Goal: Task Accomplishment & Management: Manage account settings

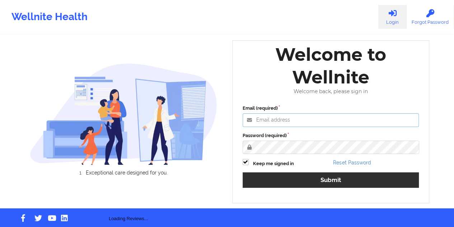
type input "[EMAIL_ADDRESS][DOMAIN_NAME]"
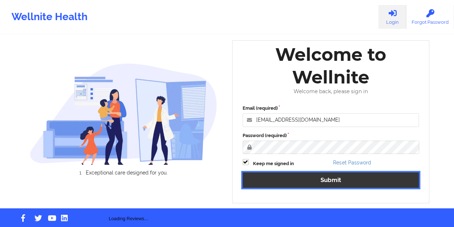
click at [312, 182] on button "Submit" at bounding box center [331, 179] width 177 height 15
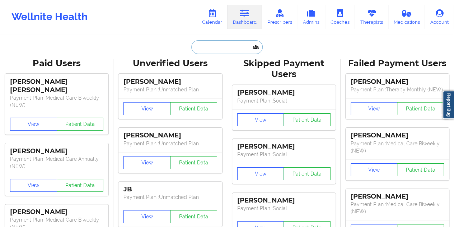
click at [226, 44] on input "text" at bounding box center [226, 47] width 71 height 14
paste input "[EMAIL_ADDRESS][DOMAIN_NAME]"
type input "[EMAIL_ADDRESS][DOMAIN_NAME]"
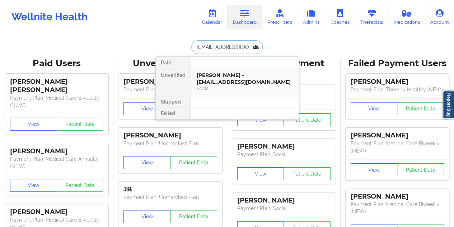
click at [228, 76] on div "[PERSON_NAME] - [EMAIL_ADDRESS][DOMAIN_NAME]" at bounding box center [245, 78] width 96 height 13
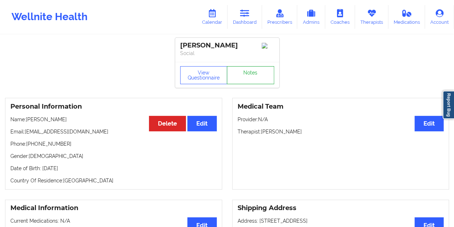
click at [244, 71] on link "Notes" at bounding box center [250, 75] width 47 height 18
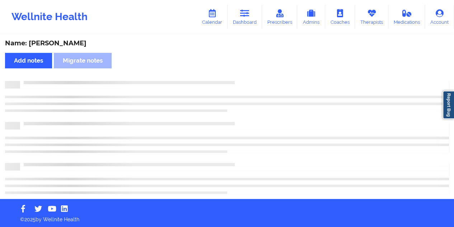
click at [69, 45] on div "Name: [PERSON_NAME]" at bounding box center [227, 43] width 444 height 8
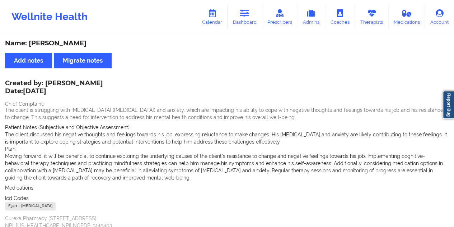
click at [69, 45] on div "Name: [PERSON_NAME]" at bounding box center [227, 43] width 444 height 8
copy div "[PERSON_NAME]"
drag, startPoint x: 239, startPoint y: 18, endPoint x: 241, endPoint y: 23, distance: 5.1
click at [239, 18] on link "Dashboard" at bounding box center [245, 17] width 34 height 24
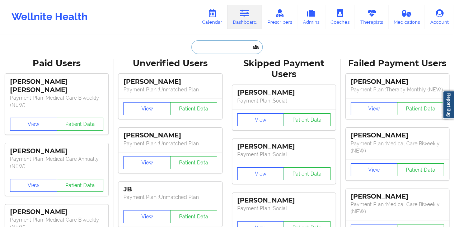
click at [229, 48] on input "text" at bounding box center [226, 47] width 71 height 14
paste input "[EMAIL_ADDRESS][DOMAIN_NAME]"
type input "[EMAIL_ADDRESS][DOMAIN_NAME]"
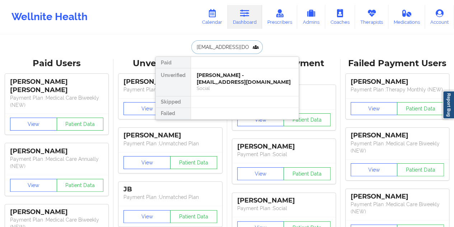
scroll to position [0, 11]
click at [226, 74] on div "[PERSON_NAME] - [EMAIL_ADDRESS][DOMAIN_NAME]" at bounding box center [245, 78] width 96 height 13
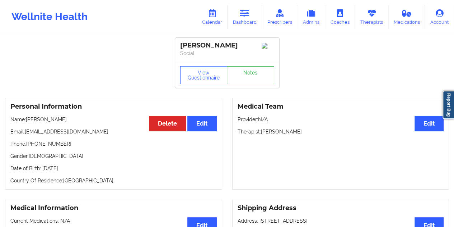
click at [251, 80] on link "Notes" at bounding box center [250, 75] width 47 height 18
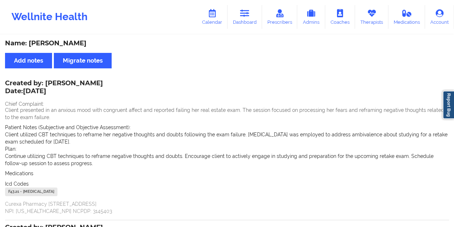
click at [75, 39] on div "Name: [PERSON_NAME]" at bounding box center [227, 43] width 444 height 8
copy div "[PERSON_NAME]"
click at [238, 17] on link "Dashboard" at bounding box center [245, 17] width 34 height 24
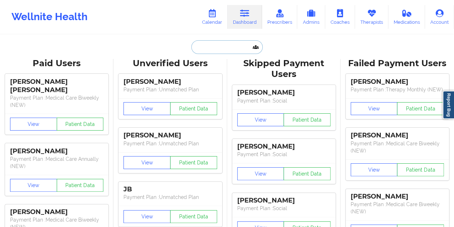
click at [233, 48] on input "text" at bounding box center [226, 47] width 71 height 14
paste input "[EMAIL_ADDRESS][DOMAIN_NAME]"
type input "[EMAIL_ADDRESS][DOMAIN_NAME]"
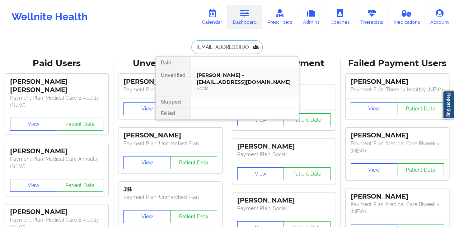
click at [215, 85] on div "Social" at bounding box center [245, 88] width 96 height 6
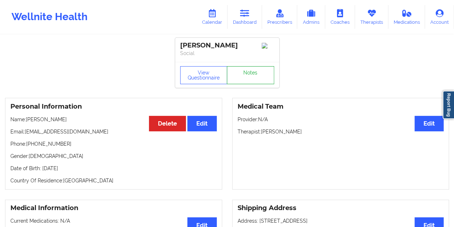
click at [243, 81] on link "Notes" at bounding box center [250, 75] width 47 height 18
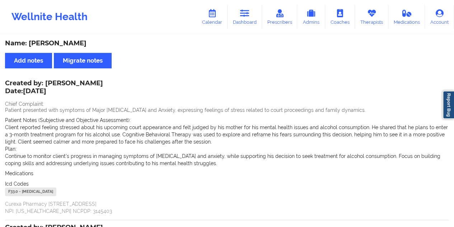
click at [51, 45] on div "Name: [PERSON_NAME]" at bounding box center [227, 43] width 444 height 8
copy div "[PERSON_NAME]"
drag, startPoint x: 247, startPoint y: 11, endPoint x: 242, endPoint y: 31, distance: 20.4
click at [247, 11] on icon at bounding box center [244, 13] width 9 height 8
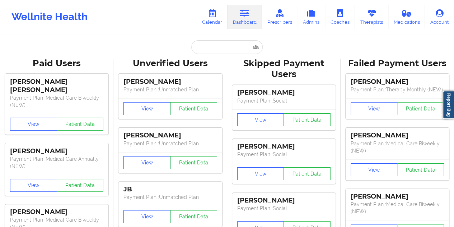
click at [207, 48] on input "text" at bounding box center [226, 47] width 71 height 14
paste input "[EMAIL_ADDRESS][DOMAIN_NAME]"
type input "[EMAIL_ADDRESS][DOMAIN_NAME]"
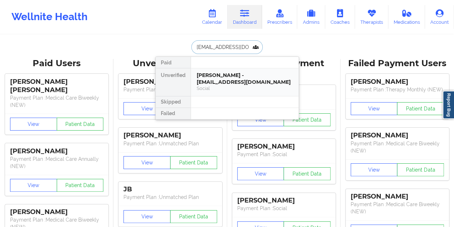
click at [241, 76] on div "[PERSON_NAME] - [EMAIL_ADDRESS][DOMAIN_NAME]" at bounding box center [245, 78] width 96 height 13
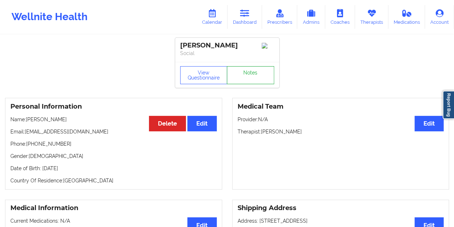
click at [253, 79] on link "Notes" at bounding box center [250, 75] width 47 height 18
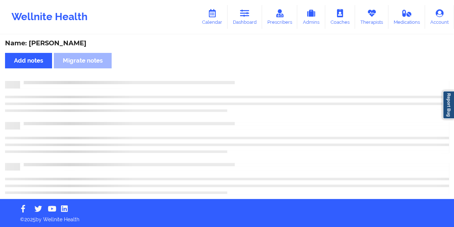
click at [72, 42] on div "Name: [PERSON_NAME]" at bounding box center [227, 43] width 444 height 8
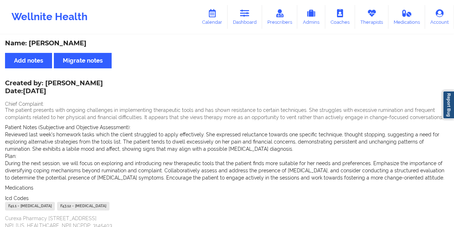
copy div "[PERSON_NAME]"
drag, startPoint x: 246, startPoint y: 10, endPoint x: 243, endPoint y: 33, distance: 23.3
click at [246, 10] on icon at bounding box center [244, 13] width 9 height 8
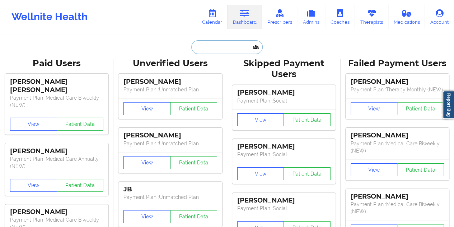
click at [223, 42] on input "text" at bounding box center [226, 47] width 71 height 14
paste input "[EMAIL_ADDRESS][DOMAIN_NAME]"
type input "[EMAIL_ADDRESS][DOMAIN_NAME]"
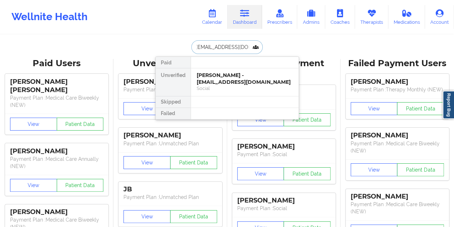
click at [235, 81] on div "[PERSON_NAME] - [EMAIL_ADDRESS][DOMAIN_NAME]" at bounding box center [245, 78] width 96 height 13
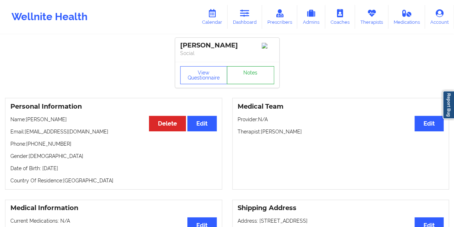
click at [273, 81] on link "Notes" at bounding box center [250, 75] width 47 height 18
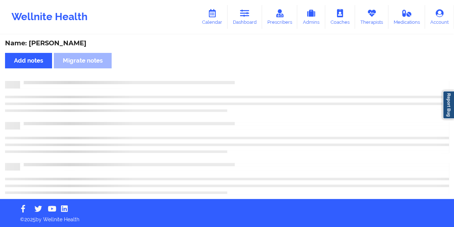
click at [64, 43] on div "Name: [PERSON_NAME]" at bounding box center [227, 43] width 444 height 8
copy div "[PERSON_NAME]"
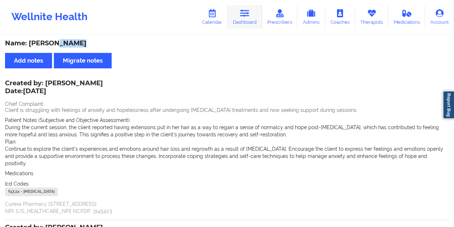
click at [243, 23] on link "Dashboard" at bounding box center [245, 17] width 34 height 24
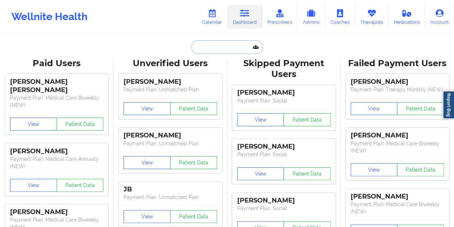
click at [219, 48] on input "text" at bounding box center [226, 47] width 71 height 14
paste input "[EMAIL_ADDRESS][DOMAIN_NAME]"
type input "[EMAIL_ADDRESS][DOMAIN_NAME]"
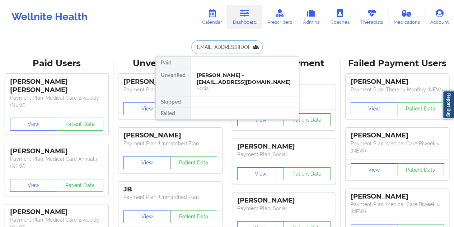
click at [232, 82] on div "[PERSON_NAME] - [EMAIL_ADDRESS][DOMAIN_NAME]" at bounding box center [245, 78] width 96 height 13
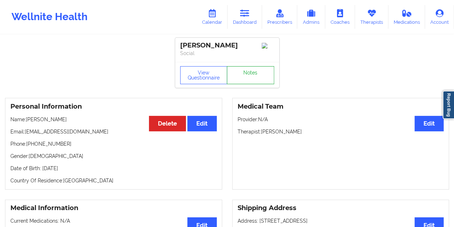
click at [249, 77] on link "Notes" at bounding box center [250, 75] width 47 height 18
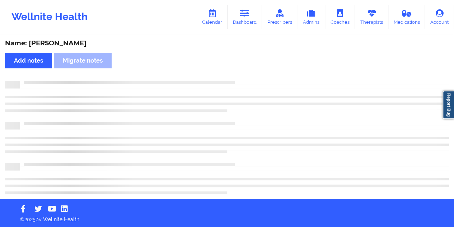
click at [64, 42] on div "Name: [PERSON_NAME]" at bounding box center [227, 43] width 444 height 8
copy div "[PERSON_NAME]"
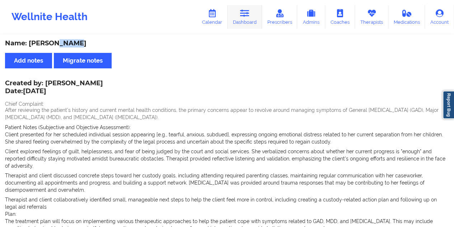
click at [251, 23] on link "Dashboard" at bounding box center [245, 17] width 34 height 24
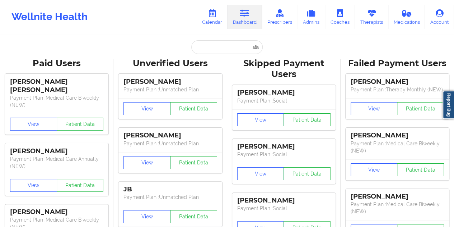
click at [213, 59] on div "Unverified Users" at bounding box center [169, 63] width 103 height 11
click at [215, 50] on input "text" at bounding box center [226, 47] width 71 height 14
paste input "[EMAIL_ADDRESS][DOMAIN_NAME]"
type input "[EMAIL_ADDRESS][DOMAIN_NAME]"
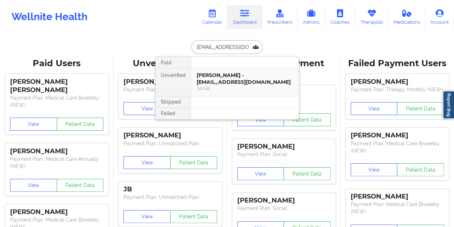
scroll to position [0, 9]
click at [228, 79] on div "[PERSON_NAME] - [EMAIL_ADDRESS][DOMAIN_NAME]" at bounding box center [245, 78] width 96 height 13
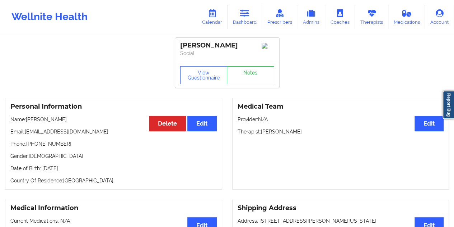
click at [251, 73] on link "Notes" at bounding box center [250, 75] width 47 height 18
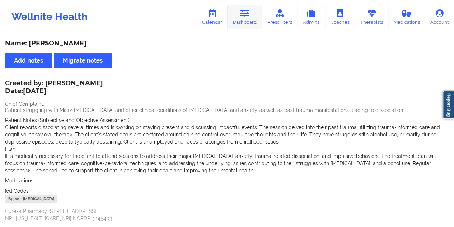
click at [244, 17] on icon at bounding box center [244, 13] width 9 height 8
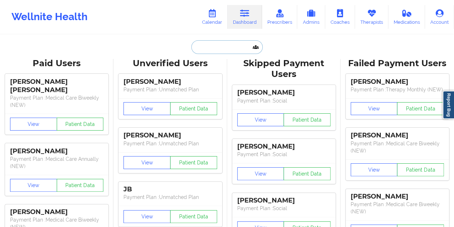
click at [225, 41] on input "text" at bounding box center [226, 47] width 71 height 14
paste input "[EMAIL_ADDRESS][DOMAIN_NAME]"
type input "[EMAIL_ADDRESS][DOMAIN_NAME]"
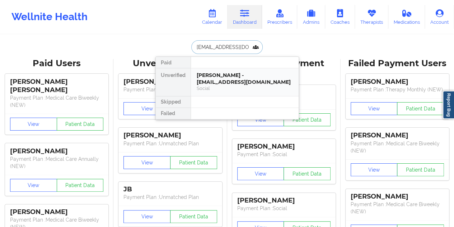
click at [230, 78] on div "[PERSON_NAME] - [EMAIL_ADDRESS][DOMAIN_NAME]" at bounding box center [245, 78] width 96 height 13
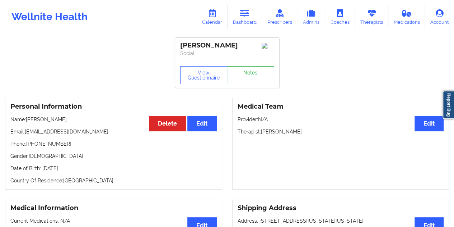
click at [248, 78] on link "Notes" at bounding box center [250, 75] width 47 height 18
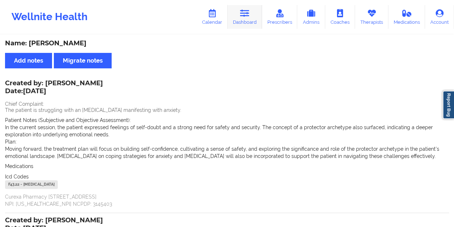
click at [249, 26] on link "Dashboard" at bounding box center [245, 17] width 34 height 24
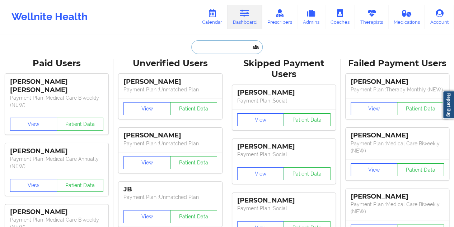
click at [223, 45] on input "text" at bounding box center [226, 47] width 71 height 14
paste input "[EMAIL_ADDRESS][DOMAIN_NAME]"
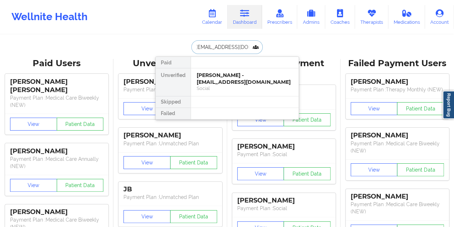
type input "[EMAIL_ADDRESS][DOMAIN_NAME]"
click at [228, 75] on div "[PERSON_NAME] - [EMAIL_ADDRESS][DOMAIN_NAME]" at bounding box center [245, 78] width 96 height 13
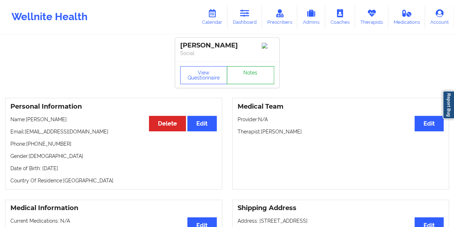
click at [245, 74] on link "Notes" at bounding box center [250, 75] width 47 height 18
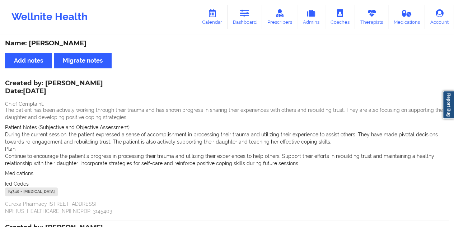
click at [68, 47] on div "Name: [PERSON_NAME]" at bounding box center [227, 43] width 444 height 8
copy div "[PERSON_NAME]"
click at [252, 10] on link "Dashboard" at bounding box center [245, 17] width 34 height 24
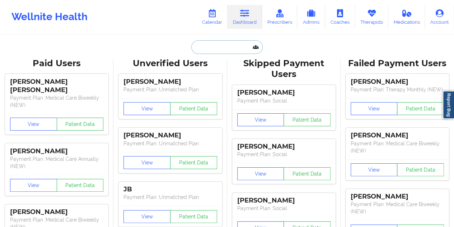
click at [214, 47] on input "text" at bounding box center [226, 47] width 71 height 14
paste input "[EMAIL_ADDRESS][PERSON_NAME][PERSON_NAME][DOMAIN_NAME]"
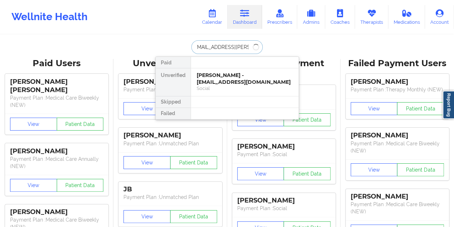
type input "[EMAIL_ADDRESS][PERSON_NAME][PERSON_NAME][DOMAIN_NAME]"
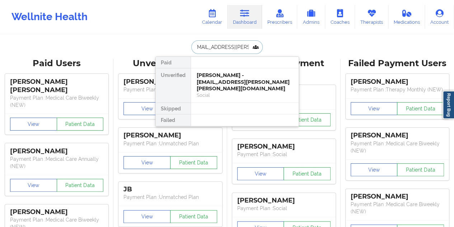
scroll to position [0, 0]
click at [232, 78] on div "[PERSON_NAME] - [EMAIL_ADDRESS][PERSON_NAME][PERSON_NAME][DOMAIN_NAME]" at bounding box center [245, 82] width 96 height 20
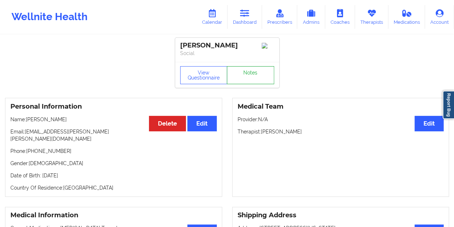
click at [256, 77] on link "Notes" at bounding box center [250, 75] width 47 height 18
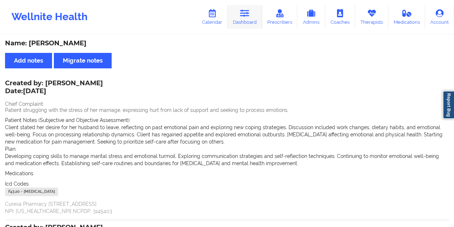
click at [251, 20] on link "Dashboard" at bounding box center [245, 17] width 34 height 24
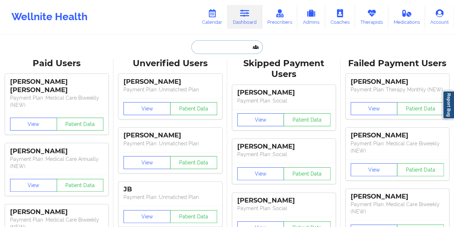
click at [218, 50] on input "text" at bounding box center [226, 47] width 71 height 14
paste input "[PERSON_NAME][EMAIL_ADDRESS][DOMAIN_NAME]"
type input "[PERSON_NAME][EMAIL_ADDRESS][DOMAIN_NAME]"
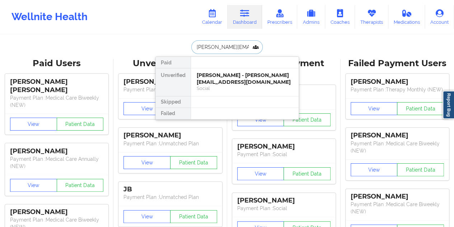
click at [242, 78] on div "[PERSON_NAME] - [PERSON_NAME][EMAIL_ADDRESS][DOMAIN_NAME]" at bounding box center [245, 78] width 96 height 13
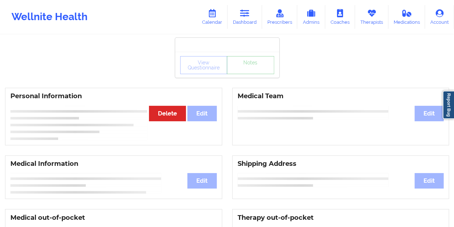
click at [247, 74] on link "Notes" at bounding box center [250, 65] width 47 height 18
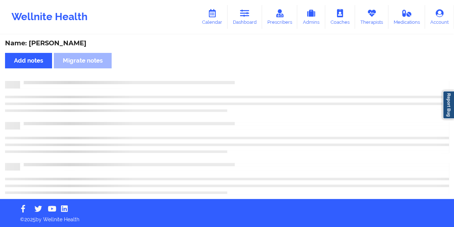
click at [62, 43] on div "Name: [PERSON_NAME]" at bounding box center [227, 43] width 444 height 8
copy div "PURDES"
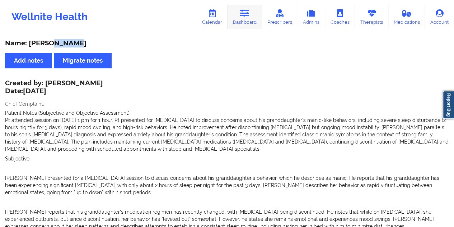
click at [245, 18] on link "Dashboard" at bounding box center [245, 17] width 34 height 24
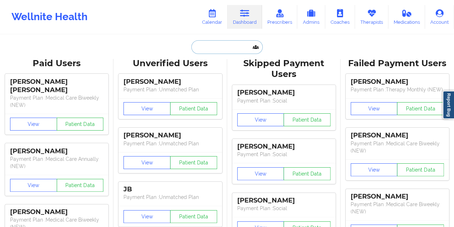
click at [223, 45] on input "text" at bounding box center [226, 47] width 71 height 14
paste input "[EMAIL_ADDRESS][DOMAIN_NAME]"
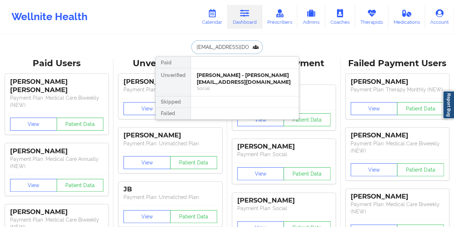
type input "[EMAIL_ADDRESS][DOMAIN_NAME]"
click at [223, 85] on div "Social" at bounding box center [245, 88] width 96 height 6
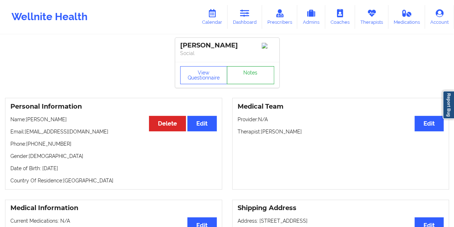
click at [248, 77] on link "Notes" at bounding box center [250, 75] width 47 height 18
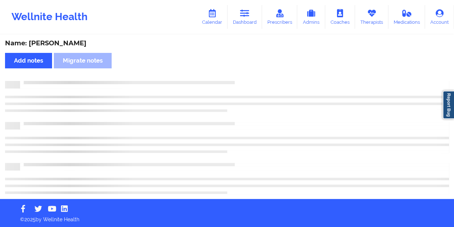
click at [67, 46] on div "Name: [PERSON_NAME]" at bounding box center [227, 43] width 444 height 8
copy div "Kaisch"
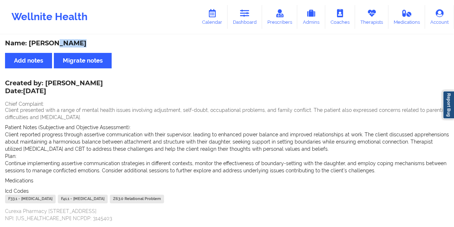
drag, startPoint x: 106, startPoint y: 82, endPoint x: 55, endPoint y: 84, distance: 50.7
click at [55, 84] on div "Created by: [PERSON_NAME] Date: [DATE] Chief Complaint: Client presented with a…" at bounding box center [227, 151] width 444 height 141
drag, startPoint x: 47, startPoint y: 82, endPoint x: 105, endPoint y: 82, distance: 57.8
click at [103, 82] on div "Created by: [PERSON_NAME] Date: [DATE]" at bounding box center [54, 87] width 98 height 17
copy div "[PERSON_NAME]"
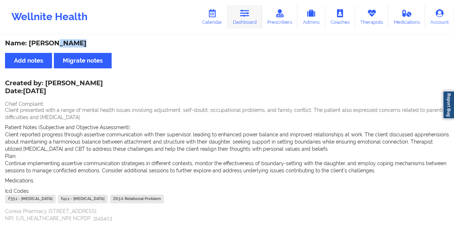
click at [257, 11] on link "Dashboard" at bounding box center [245, 17] width 34 height 24
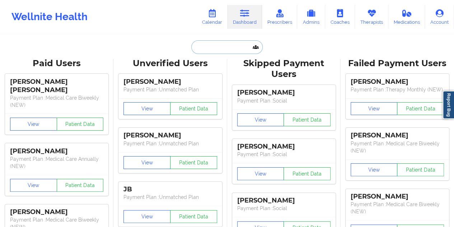
click at [218, 50] on input "text" at bounding box center [226, 47] width 71 height 14
paste input "[EMAIL_ADDRESS][DOMAIN_NAME]"
type input "[EMAIL_ADDRESS][DOMAIN_NAME]"
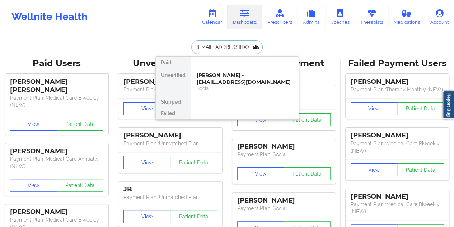
scroll to position [0, 18]
click at [233, 79] on div "[PERSON_NAME] - [EMAIL_ADDRESS][DOMAIN_NAME]" at bounding box center [245, 78] width 96 height 13
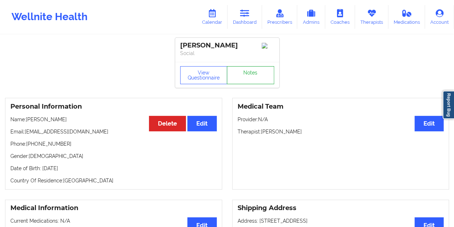
click at [248, 81] on link "Notes" at bounding box center [250, 75] width 47 height 18
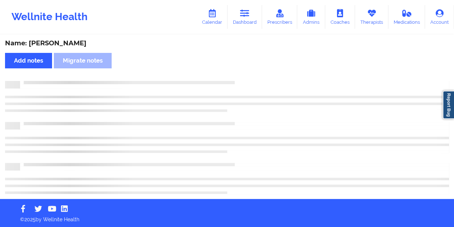
click at [58, 44] on div "Name: [PERSON_NAME]" at bounding box center [227, 43] width 444 height 8
click at [59, 44] on div "Name: [PERSON_NAME]" at bounding box center [227, 43] width 444 height 8
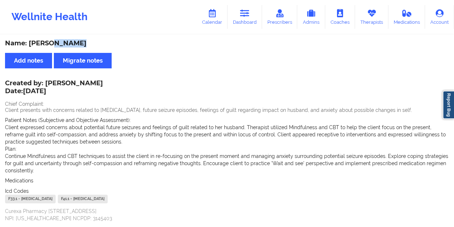
click at [237, 24] on link "Dashboard" at bounding box center [245, 17] width 34 height 24
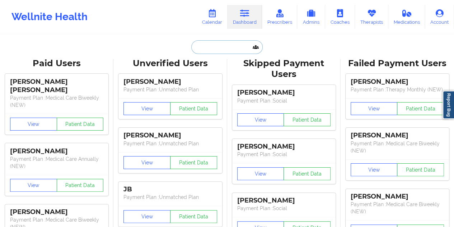
click at [222, 50] on input "text" at bounding box center [226, 47] width 71 height 14
paste input "[EMAIL_ADDRESS][DOMAIN_NAME]"
type input "[EMAIL_ADDRESS][DOMAIN_NAME]"
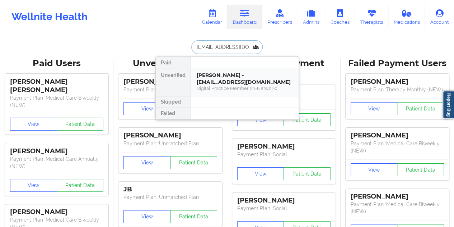
click at [219, 79] on div "[PERSON_NAME] - [EMAIL_ADDRESS][DOMAIN_NAME]" at bounding box center [245, 78] width 96 height 13
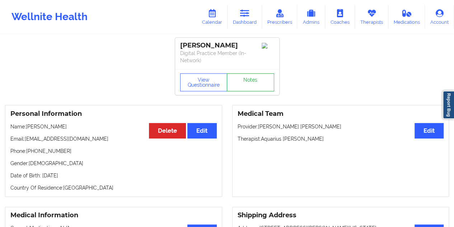
click at [243, 79] on link "Notes" at bounding box center [250, 82] width 47 height 18
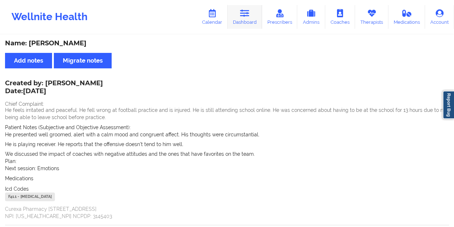
click at [246, 16] on icon at bounding box center [244, 13] width 9 height 8
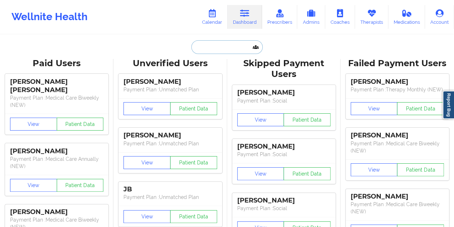
click at [223, 45] on input "text" at bounding box center [226, 47] width 71 height 14
paste input "[EMAIL_ADDRESS][DOMAIN_NAME]"
type input "[EMAIL_ADDRESS][DOMAIN_NAME]"
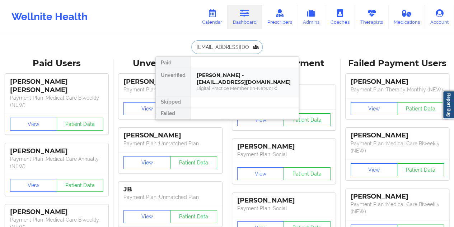
click at [218, 76] on div "[PERSON_NAME] - [EMAIL_ADDRESS][DOMAIN_NAME]" at bounding box center [245, 78] width 96 height 13
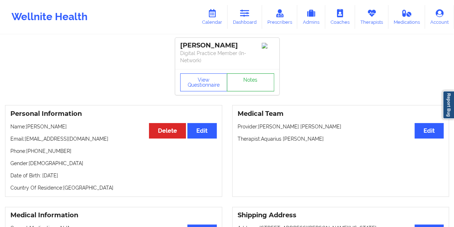
click at [248, 86] on link "Notes" at bounding box center [250, 82] width 47 height 18
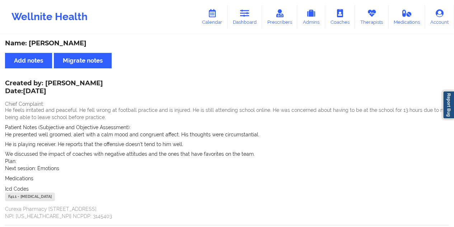
drag, startPoint x: 90, startPoint y: 84, endPoint x: 80, endPoint y: 84, distance: 10.4
click at [80, 84] on div "Created by: [PERSON_NAME] Date: [DATE] Chief Complaint: He feels irritated and …" at bounding box center [227, 150] width 444 height 139
click at [78, 83] on div "Created by: [PERSON_NAME] Date: [DATE]" at bounding box center [54, 87] width 98 height 17
drag, startPoint x: 90, startPoint y: 84, endPoint x: 46, endPoint y: 82, distance: 43.9
click at [46, 82] on div "Created by: [PERSON_NAME] Date: [DATE]" at bounding box center [54, 87] width 98 height 17
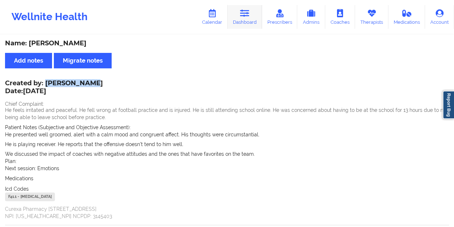
click at [248, 22] on link "Dashboard" at bounding box center [245, 17] width 34 height 24
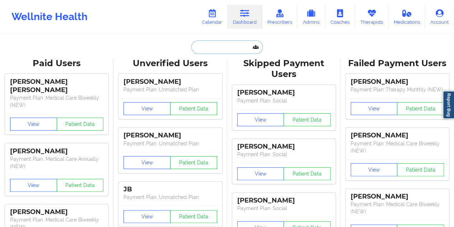
click at [227, 46] on input "text" at bounding box center [226, 47] width 71 height 14
paste input "[EMAIL_ADDRESS][DOMAIN_NAME]"
type input "[EMAIL_ADDRESS][DOMAIN_NAME]"
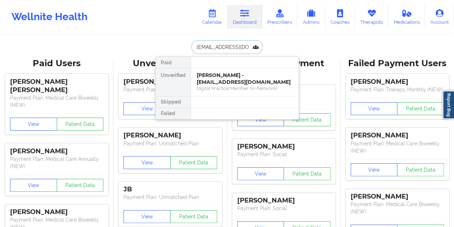
scroll to position [0, 9]
click at [228, 84] on div "[PERSON_NAME] - [EMAIL_ADDRESS][DOMAIN_NAME]" at bounding box center [245, 78] width 96 height 13
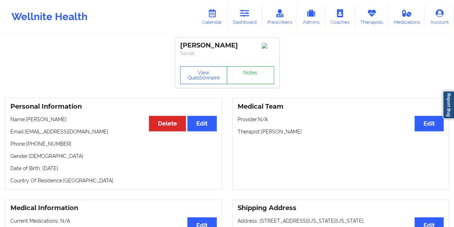
click at [256, 74] on link "Notes" at bounding box center [250, 75] width 47 height 18
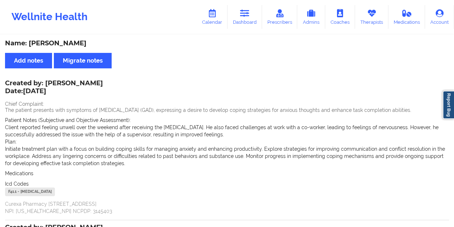
click at [64, 42] on div "Name: [PERSON_NAME]" at bounding box center [227, 43] width 444 height 8
click at [253, 18] on link "Dashboard" at bounding box center [245, 17] width 34 height 24
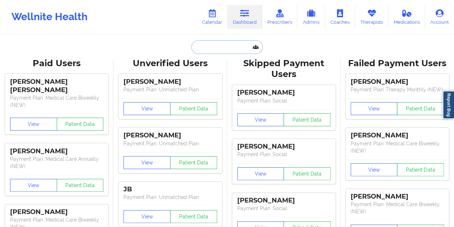
click at [223, 46] on input "text" at bounding box center [226, 47] width 71 height 14
paste input "[EMAIL_ADDRESS][DOMAIN_NAME]"
type input "[EMAIL_ADDRESS][DOMAIN_NAME]"
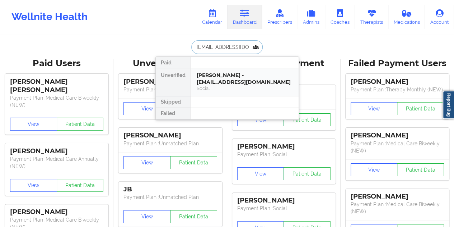
click at [227, 79] on div "[PERSON_NAME] - [EMAIL_ADDRESS][DOMAIN_NAME]" at bounding box center [245, 78] width 96 height 13
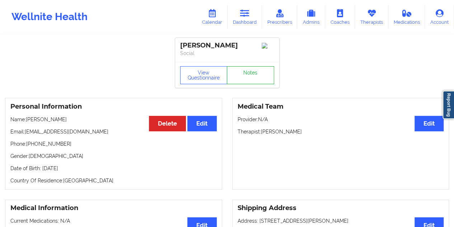
click at [254, 80] on link "Notes" at bounding box center [250, 75] width 47 height 18
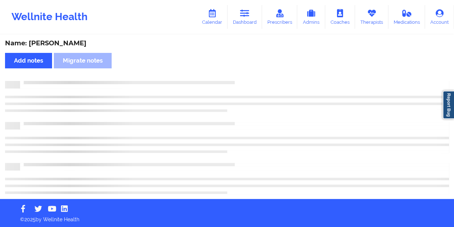
click at [85, 39] on div "Name: [PERSON_NAME]" at bounding box center [227, 43] width 444 height 8
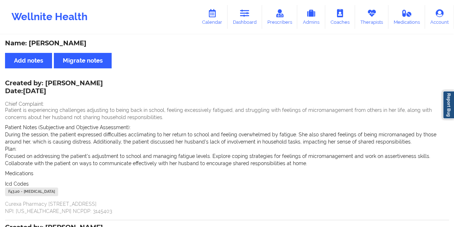
drag, startPoint x: 251, startPoint y: 23, endPoint x: 251, endPoint y: 31, distance: 8.3
click at [251, 23] on link "Dashboard" at bounding box center [245, 17] width 34 height 24
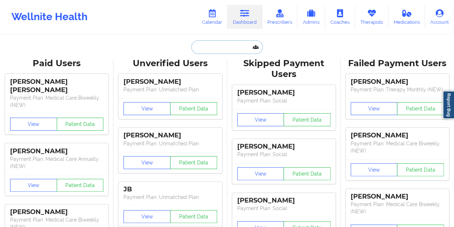
click at [225, 44] on input "text" at bounding box center [226, 47] width 71 height 14
paste input "[EMAIL_ADDRESS][DOMAIN_NAME]"
type input "[EMAIL_ADDRESS][DOMAIN_NAME]"
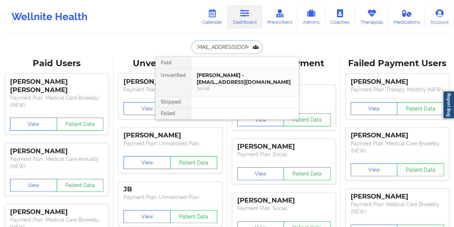
click at [241, 88] on div "Social" at bounding box center [245, 88] width 96 height 6
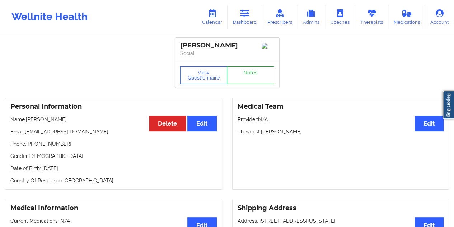
click at [252, 78] on link "Notes" at bounding box center [250, 75] width 47 height 18
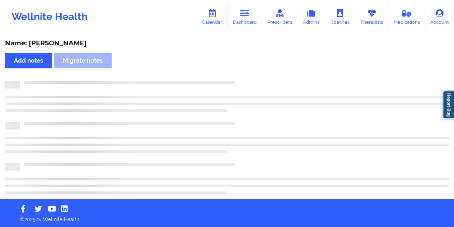
click at [67, 43] on div "Name: [PERSON_NAME]" at bounding box center [227, 43] width 444 height 8
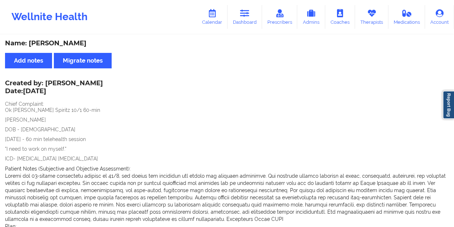
click at [250, 24] on link "Dashboard" at bounding box center [245, 17] width 34 height 24
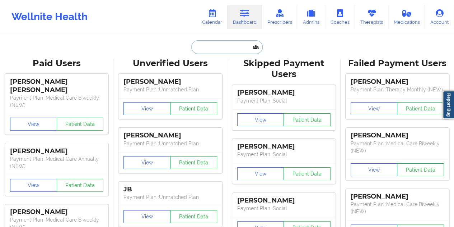
click at [228, 42] on input "text" at bounding box center [226, 47] width 71 height 14
paste input "[EMAIL_ADDRESS][DOMAIN_NAME]"
type input "[EMAIL_ADDRESS][DOMAIN_NAME]"
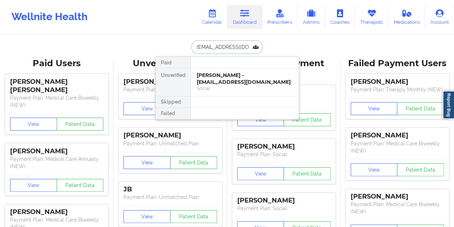
scroll to position [0, 4]
click at [234, 83] on div "[PERSON_NAME] - [EMAIL_ADDRESS][DOMAIN_NAME]" at bounding box center [245, 78] width 96 height 13
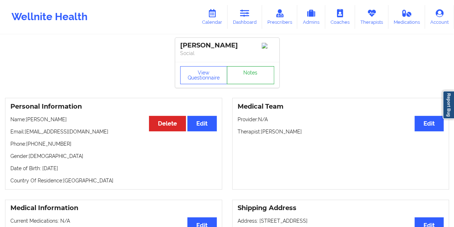
click at [258, 79] on link "Notes" at bounding box center [250, 75] width 47 height 18
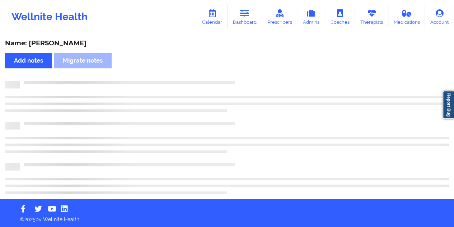
click at [69, 44] on div "Name: [PERSON_NAME]" at bounding box center [227, 43] width 444 height 8
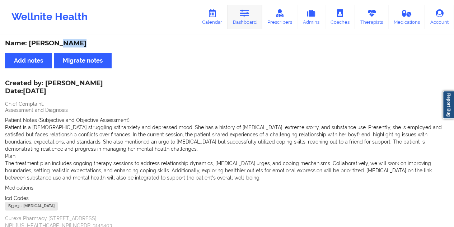
click at [245, 19] on link "Dashboard" at bounding box center [245, 17] width 34 height 24
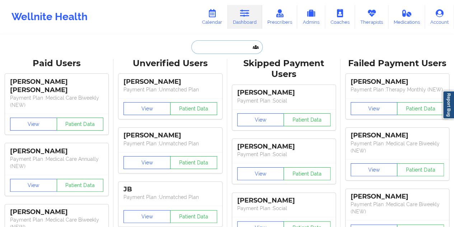
click at [209, 48] on input "text" at bounding box center [226, 47] width 71 height 14
paste input "[EMAIL_ADDRESS][DOMAIN_NAME]"
type input "[EMAIL_ADDRESS][DOMAIN_NAME]"
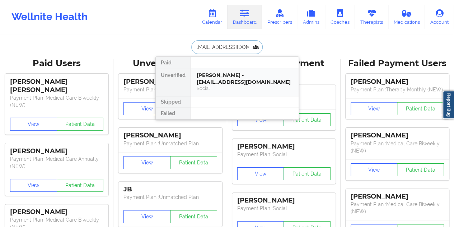
click at [218, 84] on div "[PERSON_NAME] - [EMAIL_ADDRESS][DOMAIN_NAME]" at bounding box center [245, 78] width 96 height 13
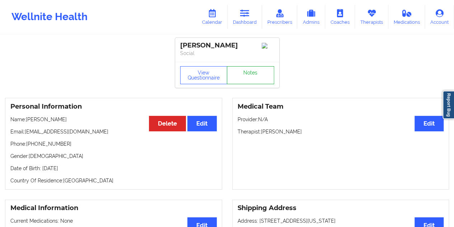
click at [245, 74] on link "Notes" at bounding box center [250, 75] width 47 height 18
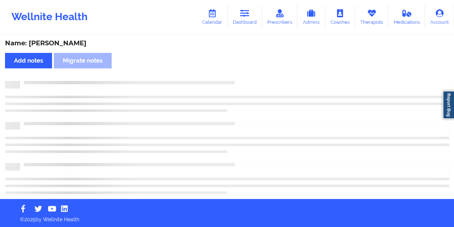
click at [59, 41] on div "Name: [PERSON_NAME]" at bounding box center [227, 43] width 444 height 8
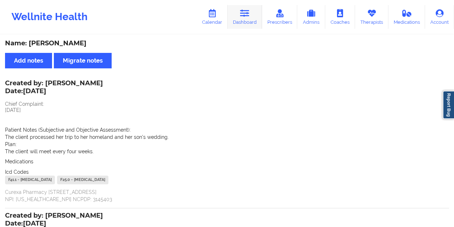
click at [252, 28] on link "Dashboard" at bounding box center [245, 17] width 34 height 24
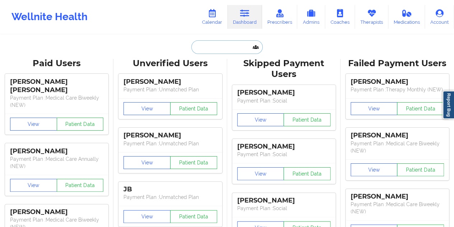
click at [219, 46] on input "text" at bounding box center [226, 47] width 71 height 14
paste input "[EMAIL_ADDRESS][DOMAIN_NAME]"
type input "[EMAIL_ADDRESS][DOMAIN_NAME]"
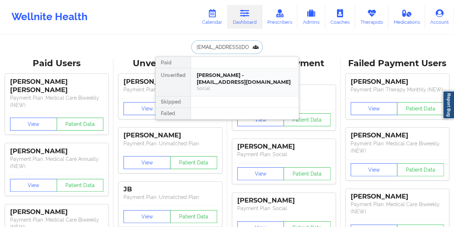
click at [229, 83] on div "[PERSON_NAME] - [EMAIL_ADDRESS][DOMAIN_NAME]" at bounding box center [245, 78] width 96 height 13
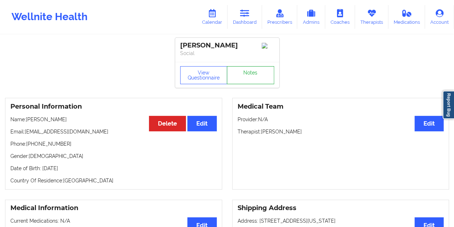
click at [246, 77] on link "Notes" at bounding box center [250, 75] width 47 height 18
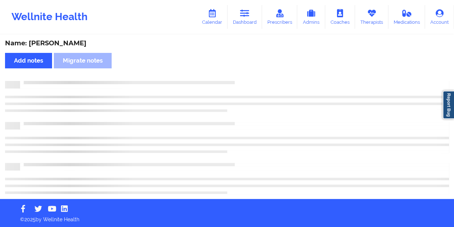
click at [69, 45] on div "Name: [PERSON_NAME]" at bounding box center [227, 43] width 444 height 8
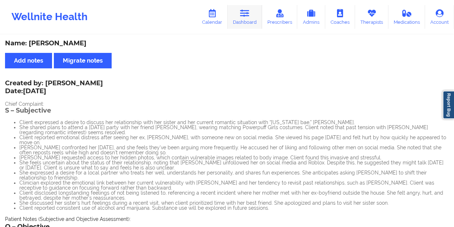
click at [254, 24] on link "Dashboard" at bounding box center [245, 17] width 34 height 24
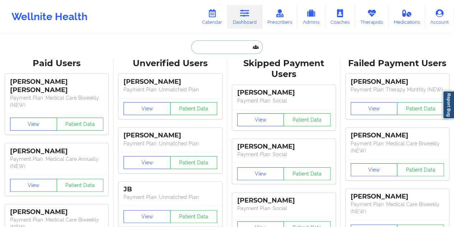
click at [217, 52] on input "text" at bounding box center [226, 47] width 71 height 14
paste input "[EMAIL_ADDRESS][DOMAIN_NAME]"
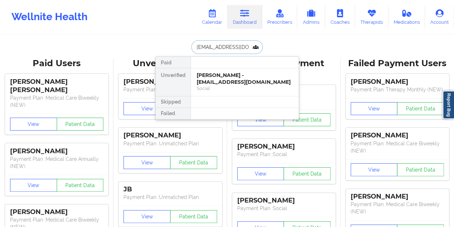
scroll to position [0, 2]
type input "[EMAIL_ADDRESS][DOMAIN_NAME]"
click at [233, 76] on div "[PERSON_NAME] - [EMAIL_ADDRESS][DOMAIN_NAME]" at bounding box center [245, 78] width 96 height 13
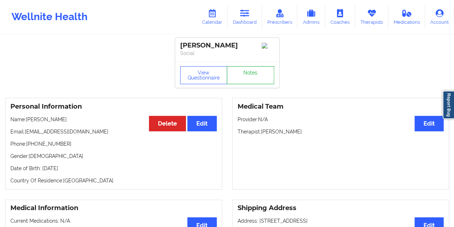
click at [250, 79] on link "Notes" at bounding box center [250, 75] width 47 height 18
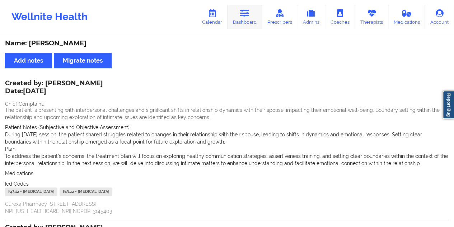
click at [253, 24] on link "Dashboard" at bounding box center [245, 17] width 34 height 24
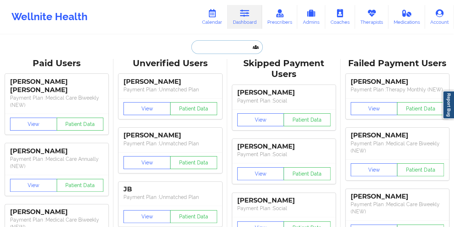
click at [217, 48] on input "text" at bounding box center [226, 47] width 71 height 14
paste input "[EMAIL_ADDRESS][DOMAIN_NAME]"
type input "[EMAIL_ADDRESS][DOMAIN_NAME]"
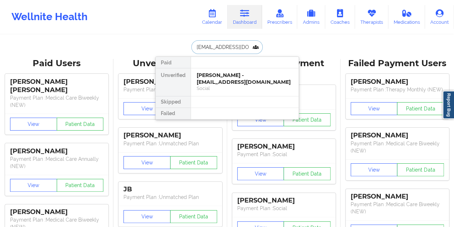
scroll to position [0, 4]
click at [246, 81] on div "[PERSON_NAME] - [EMAIL_ADDRESS][DOMAIN_NAME]" at bounding box center [245, 78] width 96 height 13
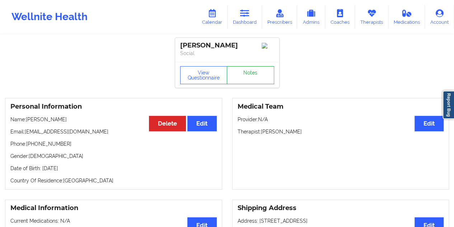
click at [250, 81] on link "Notes" at bounding box center [250, 75] width 47 height 18
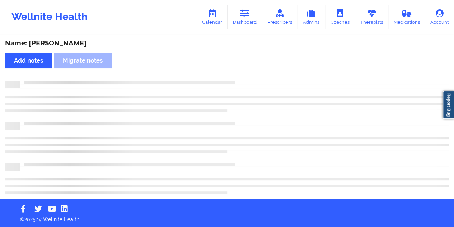
click at [73, 38] on div "Name: [PERSON_NAME] Add notes Migrate notes" at bounding box center [227, 116] width 454 height 163
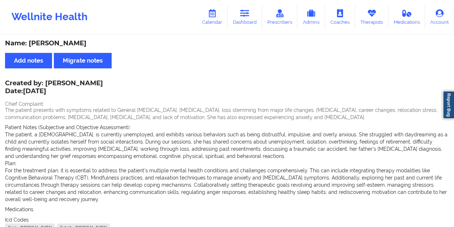
click at [71, 43] on div "Name: [PERSON_NAME]" at bounding box center [227, 43] width 444 height 8
click at [249, 12] on icon at bounding box center [244, 13] width 9 height 8
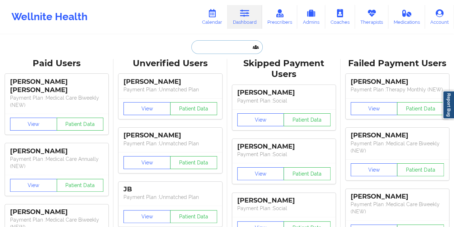
click at [205, 47] on input "text" at bounding box center [226, 47] width 71 height 14
paste input "[EMAIL_ADDRESS][DOMAIN_NAME]"
type input "[EMAIL_ADDRESS][DOMAIN_NAME]"
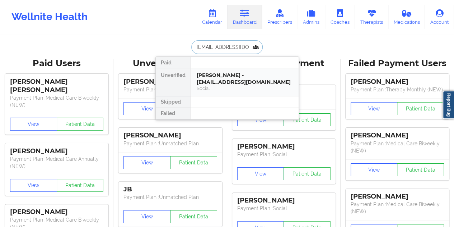
click at [229, 85] on div "Social" at bounding box center [245, 88] width 96 height 6
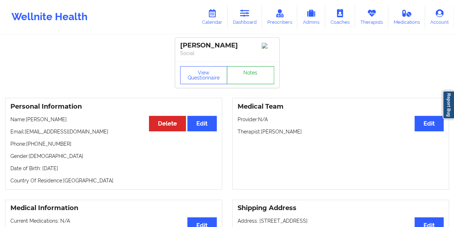
click at [239, 74] on link "Notes" at bounding box center [250, 75] width 47 height 18
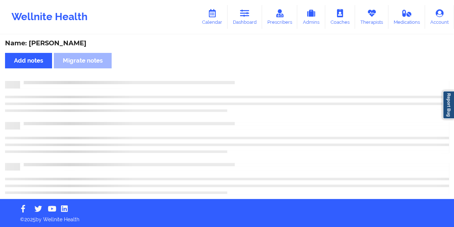
click at [75, 43] on div "Name: [PERSON_NAME]" at bounding box center [227, 43] width 444 height 8
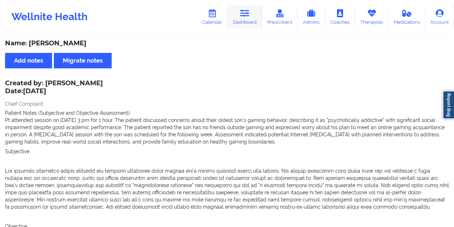
click at [250, 18] on link "Dashboard" at bounding box center [245, 17] width 34 height 24
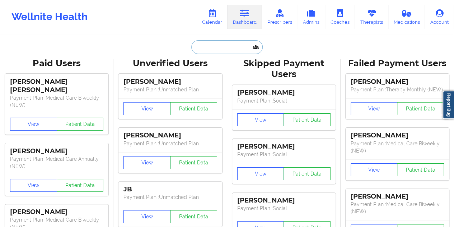
click at [228, 48] on input "text" at bounding box center [226, 47] width 71 height 14
paste input "[EMAIL_ADDRESS][DOMAIN_NAME]"
type input "[EMAIL_ADDRESS][DOMAIN_NAME]"
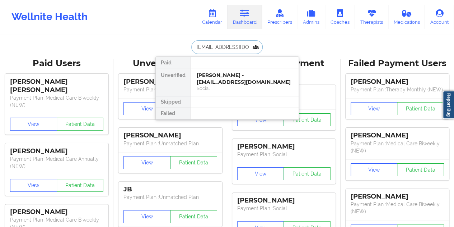
click at [234, 75] on div "[PERSON_NAME] - [EMAIL_ADDRESS][DOMAIN_NAME]" at bounding box center [245, 78] width 96 height 13
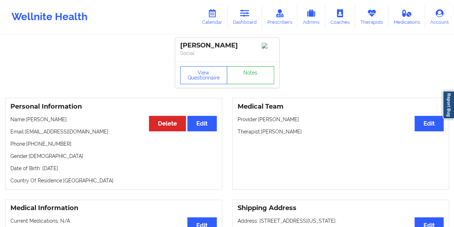
click at [256, 78] on link "Notes" at bounding box center [250, 75] width 47 height 18
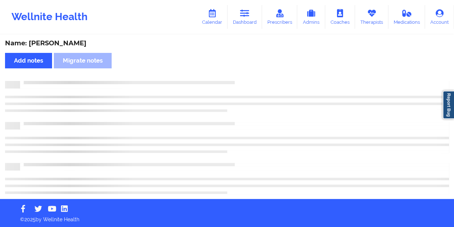
click at [57, 43] on div "Name: [PERSON_NAME]" at bounding box center [227, 43] width 444 height 8
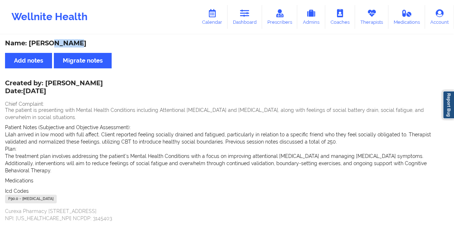
drag, startPoint x: 248, startPoint y: 21, endPoint x: 246, endPoint y: 29, distance: 8.8
click at [248, 21] on link "Dashboard" at bounding box center [245, 17] width 34 height 24
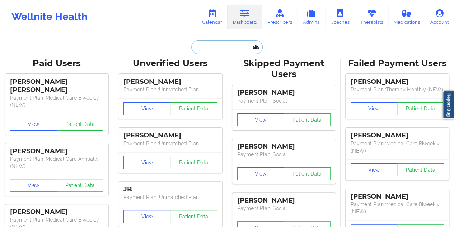
click at [215, 52] on input "text" at bounding box center [226, 47] width 71 height 14
paste input "[PERSON_NAME][EMAIL_ADDRESS][DOMAIN_NAME]"
type input "[PERSON_NAME][EMAIL_ADDRESS][DOMAIN_NAME]"
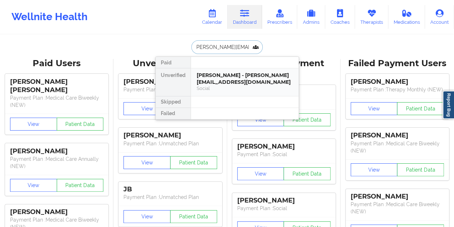
click at [228, 81] on div "[PERSON_NAME] - [PERSON_NAME][EMAIL_ADDRESS][DOMAIN_NAME]" at bounding box center [245, 78] width 96 height 13
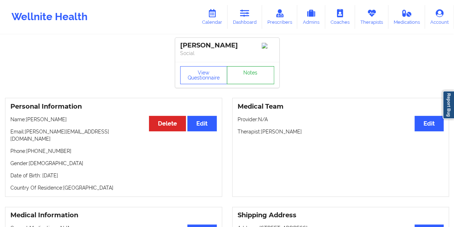
click at [250, 77] on link "Notes" at bounding box center [250, 75] width 47 height 18
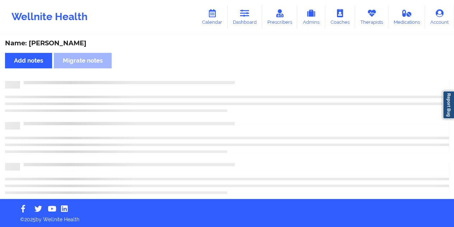
click at [81, 43] on div "Name: [PERSON_NAME]" at bounding box center [227, 43] width 444 height 8
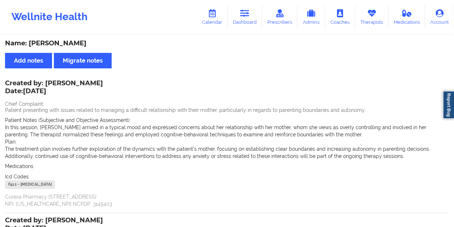
drag, startPoint x: 247, startPoint y: 15, endPoint x: 241, endPoint y: 31, distance: 16.1
click at [247, 15] on icon at bounding box center [244, 13] width 9 height 8
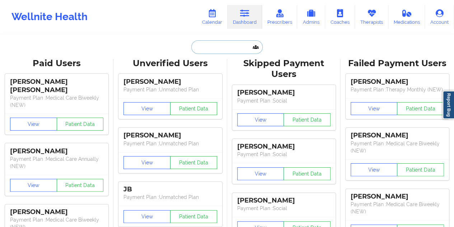
click at [213, 43] on input "text" at bounding box center [226, 47] width 71 height 14
paste input "[PERSON_NAME][EMAIL_ADDRESS][PERSON_NAME][DOMAIN_NAME]"
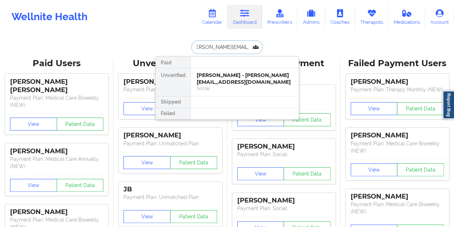
type input "[PERSON_NAME][EMAIL_ADDRESS][PERSON_NAME][DOMAIN_NAME]"
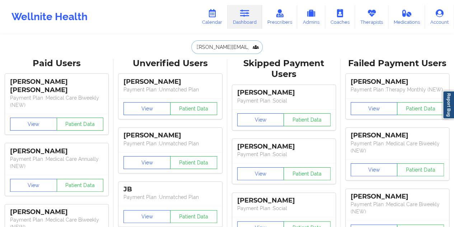
scroll to position [0, 0]
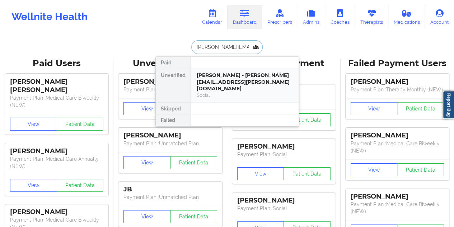
click at [238, 94] on div "[PERSON_NAME] - [PERSON_NAME][EMAIL_ADDRESS][PERSON_NAME][DOMAIN_NAME] Social" at bounding box center [245, 85] width 108 height 34
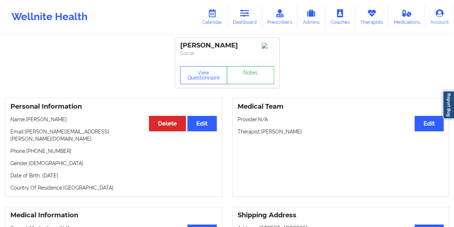
click at [253, 79] on link "Notes" at bounding box center [250, 75] width 47 height 18
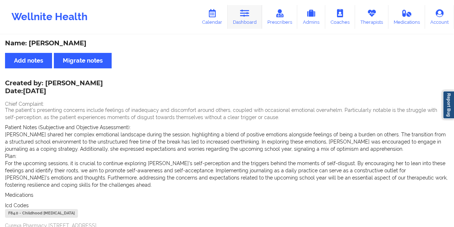
click at [251, 18] on link "Dashboard" at bounding box center [245, 17] width 34 height 24
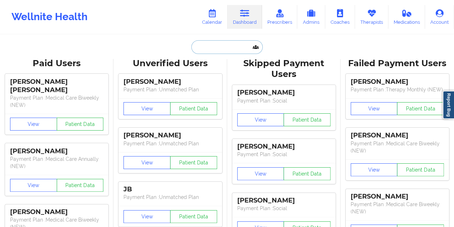
click at [206, 52] on input "text" at bounding box center [226, 47] width 71 height 14
paste input "[EMAIL_ADDRESS][DOMAIN_NAME]"
type input "[EMAIL_ADDRESS][DOMAIN_NAME]"
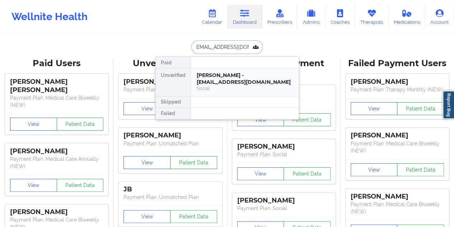
click at [215, 79] on div "[PERSON_NAME] - [EMAIL_ADDRESS][DOMAIN_NAME]" at bounding box center [245, 78] width 96 height 13
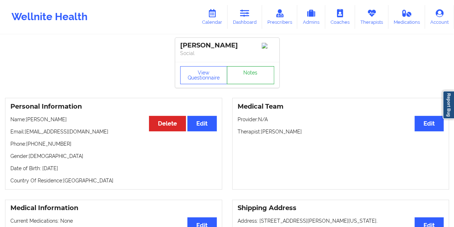
click at [251, 74] on link "Notes" at bounding box center [250, 75] width 47 height 18
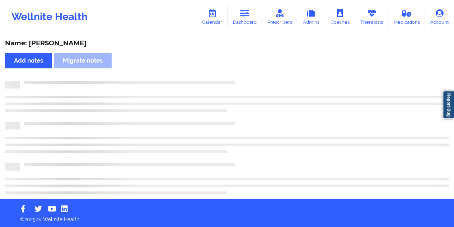
click at [74, 47] on div "Name: [PERSON_NAME]" at bounding box center [227, 43] width 444 height 8
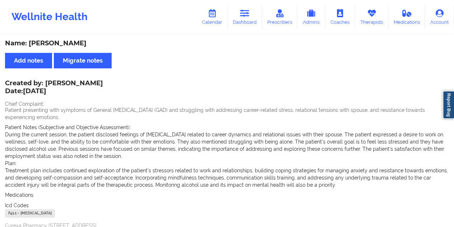
click at [74, 47] on div "Name: [PERSON_NAME]" at bounding box center [227, 43] width 444 height 8
drag, startPoint x: 254, startPoint y: 18, endPoint x: 251, endPoint y: 29, distance: 11.9
click at [254, 18] on link "Dashboard" at bounding box center [245, 17] width 34 height 24
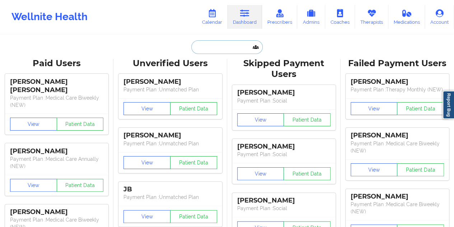
click at [208, 41] on input "text" at bounding box center [226, 47] width 71 height 14
paste input "[EMAIL_ADDRESS][DOMAIN_NAME]"
type input "[EMAIL_ADDRESS][DOMAIN_NAME]"
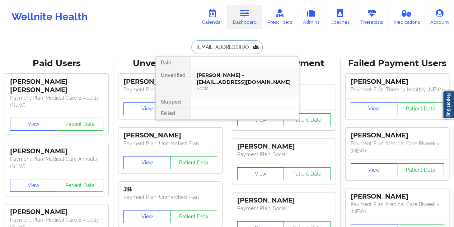
click at [238, 75] on div "[PERSON_NAME] - [EMAIL_ADDRESS][DOMAIN_NAME]" at bounding box center [245, 78] width 96 height 13
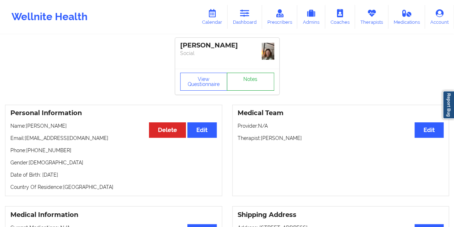
click at [244, 76] on link "Notes" at bounding box center [250, 82] width 47 height 18
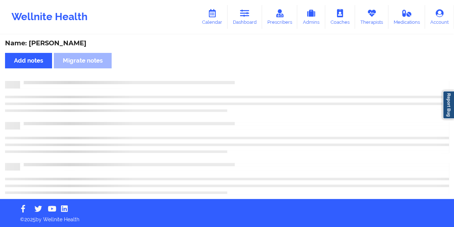
click at [51, 46] on div "Name: [PERSON_NAME]" at bounding box center [227, 43] width 444 height 8
click at [52, 45] on div "Name: [PERSON_NAME]" at bounding box center [227, 43] width 444 height 8
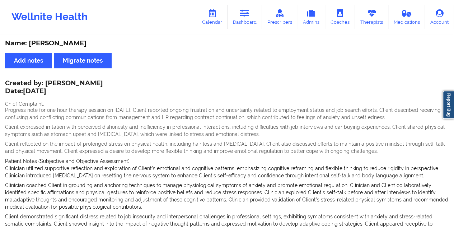
click at [56, 44] on div "Name: [PERSON_NAME]" at bounding box center [227, 43] width 444 height 8
click at [256, 23] on link "Dashboard" at bounding box center [245, 17] width 34 height 24
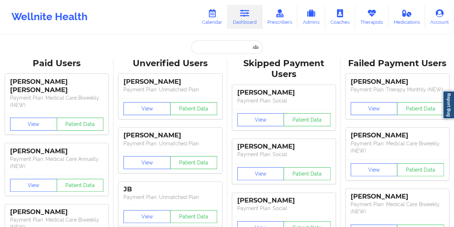
click at [218, 43] on input "text" at bounding box center [226, 47] width 71 height 14
type input "[EMAIL_ADDRESS][DOMAIN_NAME]"
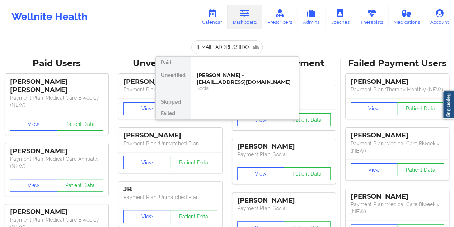
click at [220, 79] on div "[PERSON_NAME] - [EMAIL_ADDRESS][DOMAIN_NAME]" at bounding box center [245, 78] width 96 height 13
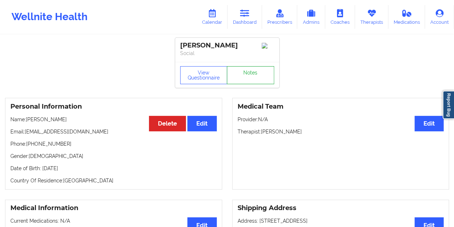
click at [247, 76] on link "Notes" at bounding box center [250, 75] width 47 height 18
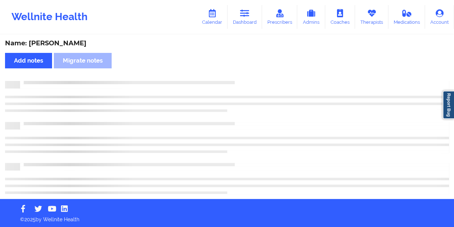
click at [67, 45] on div "Name: [PERSON_NAME]" at bounding box center [227, 43] width 444 height 8
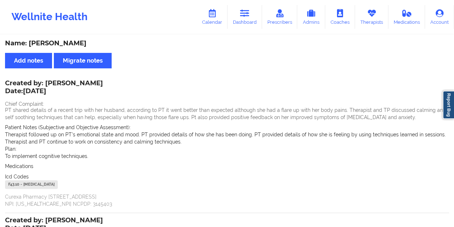
click at [67, 45] on div "Name: [PERSON_NAME]" at bounding box center [227, 43] width 444 height 8
click at [251, 23] on link "Dashboard" at bounding box center [245, 17] width 34 height 24
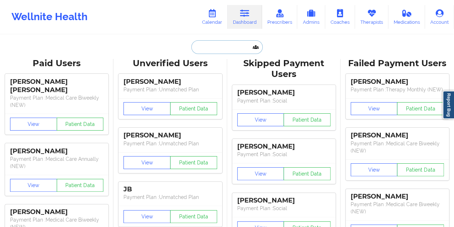
click at [220, 43] on input "text" at bounding box center [226, 47] width 71 height 14
paste input "[EMAIL_ADDRESS][DOMAIN_NAME]"
type input "[EMAIL_ADDRESS][DOMAIN_NAME]"
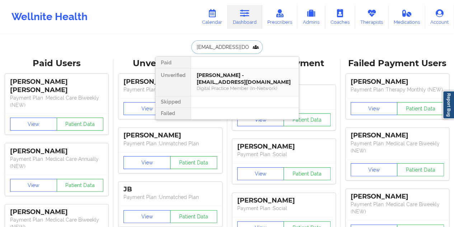
click at [242, 82] on div "[PERSON_NAME] - [EMAIL_ADDRESS][DOMAIN_NAME]" at bounding box center [245, 78] width 96 height 13
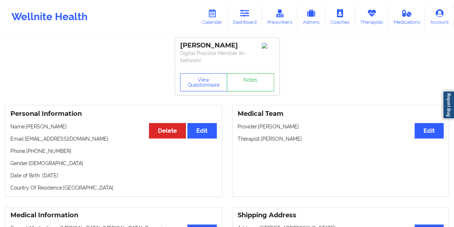
click at [246, 69] on div "[PERSON_NAME] Digital Practice Member (In-Network)" at bounding box center [227, 53] width 104 height 31
click at [243, 87] on link "Notes" at bounding box center [250, 82] width 47 height 18
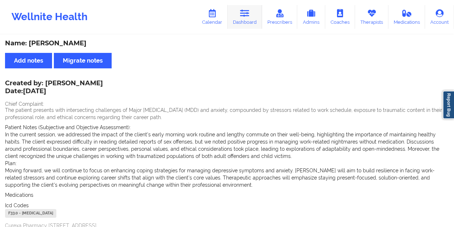
click at [256, 17] on link "Dashboard" at bounding box center [245, 17] width 34 height 24
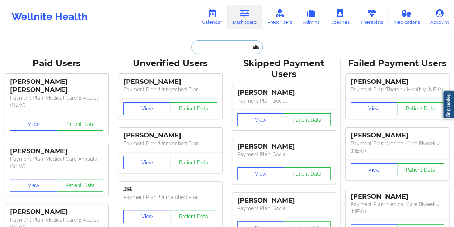
click at [223, 48] on input "text" at bounding box center [226, 47] width 71 height 14
paste input "[EMAIL_ADDRESS][DOMAIN_NAME]"
type input "[EMAIL_ADDRESS][DOMAIN_NAME]"
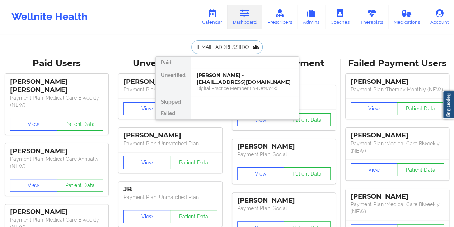
scroll to position [0, 9]
click at [236, 76] on div "[PERSON_NAME] Palechor - [EMAIL_ADDRESS][DOMAIN_NAME]" at bounding box center [245, 78] width 96 height 13
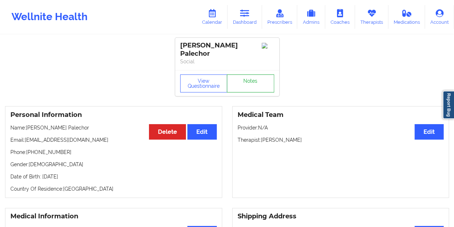
click at [250, 80] on link "Notes" at bounding box center [250, 83] width 47 height 18
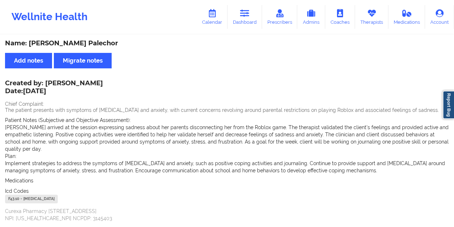
click at [250, 19] on link "Dashboard" at bounding box center [245, 17] width 34 height 24
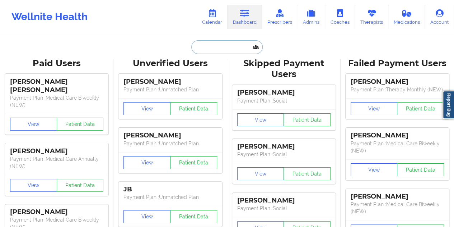
click at [234, 51] on input "text" at bounding box center [226, 47] width 71 height 14
paste input "[EMAIL_ADDRESS][DOMAIN_NAME]"
type input "[EMAIL_ADDRESS][DOMAIN_NAME]"
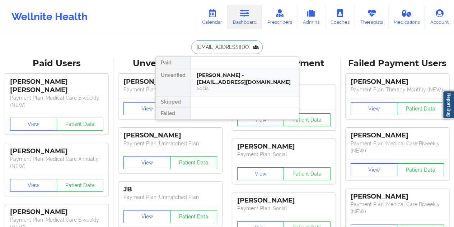
click at [233, 79] on div "[PERSON_NAME] - [EMAIL_ADDRESS][DOMAIN_NAME]" at bounding box center [245, 78] width 96 height 13
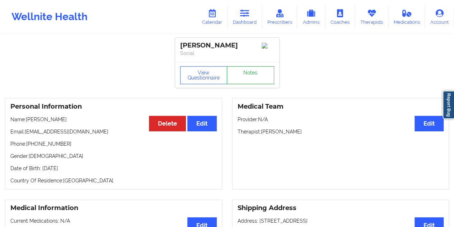
click at [244, 77] on link "Notes" at bounding box center [250, 75] width 47 height 18
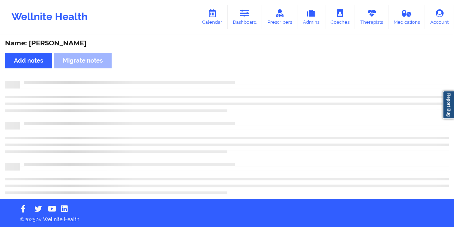
click at [80, 41] on div "Name: [PERSON_NAME]" at bounding box center [227, 43] width 444 height 8
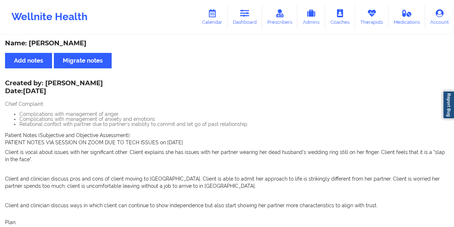
drag, startPoint x: 251, startPoint y: 20, endPoint x: 250, endPoint y: 31, distance: 10.1
click at [251, 20] on link "Dashboard" at bounding box center [245, 17] width 34 height 24
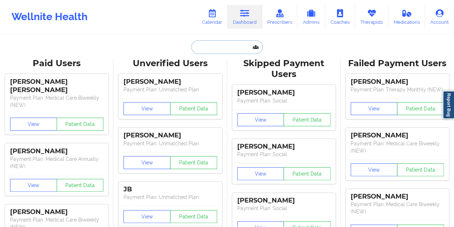
click at [219, 48] on input "text" at bounding box center [226, 47] width 71 height 14
paste input "[EMAIL_ADDRESS][DOMAIN_NAME]"
type input "[EMAIL_ADDRESS][DOMAIN_NAME]"
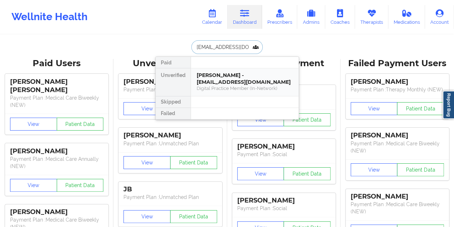
click at [229, 77] on div "[PERSON_NAME] - [EMAIL_ADDRESS][DOMAIN_NAME]" at bounding box center [245, 78] width 96 height 13
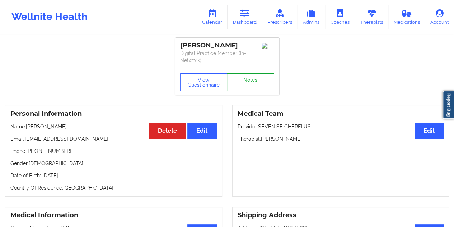
click at [242, 75] on link "Notes" at bounding box center [250, 82] width 47 height 18
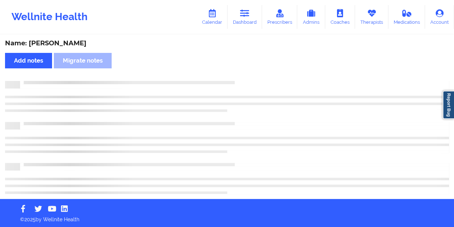
click at [73, 45] on div "Name: [PERSON_NAME]" at bounding box center [227, 43] width 444 height 8
click at [74, 45] on div "Name: [PERSON_NAME]" at bounding box center [227, 43] width 444 height 8
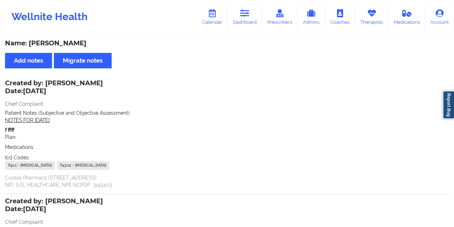
click at [76, 42] on div "Name: [PERSON_NAME]" at bounding box center [227, 43] width 444 height 8
click at [248, 26] on link "Dashboard" at bounding box center [245, 17] width 34 height 24
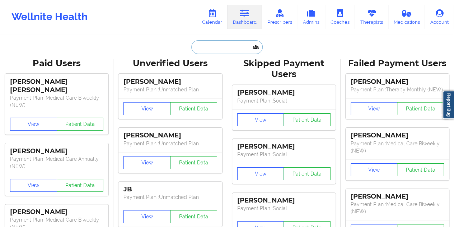
click at [225, 51] on input "text" at bounding box center [226, 47] width 71 height 14
paste input "[EMAIL_ADDRESS][DOMAIN_NAME]"
type input "[EMAIL_ADDRESS][DOMAIN_NAME]"
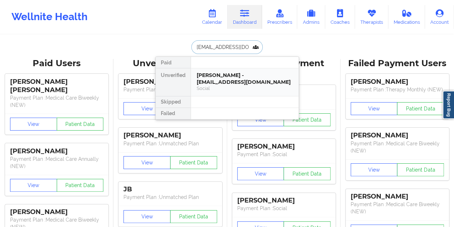
click at [237, 76] on div "[PERSON_NAME] - [EMAIL_ADDRESS][DOMAIN_NAME]" at bounding box center [245, 78] width 96 height 13
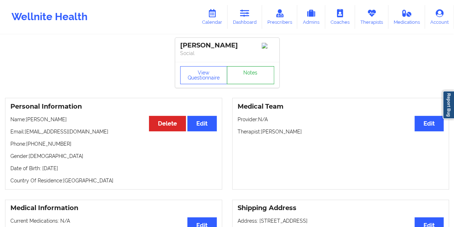
click at [247, 80] on link "Notes" at bounding box center [250, 75] width 47 height 18
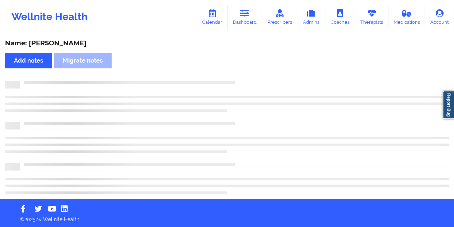
click at [70, 46] on div "Name: [PERSON_NAME]" at bounding box center [227, 43] width 444 height 8
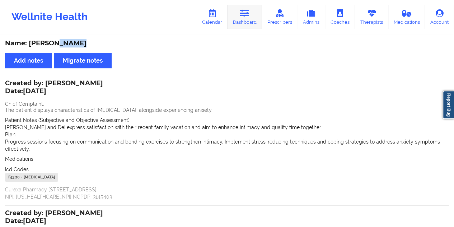
drag, startPoint x: 247, startPoint y: 18, endPoint x: 243, endPoint y: 28, distance: 10.8
click at [247, 18] on link "Dashboard" at bounding box center [245, 17] width 34 height 24
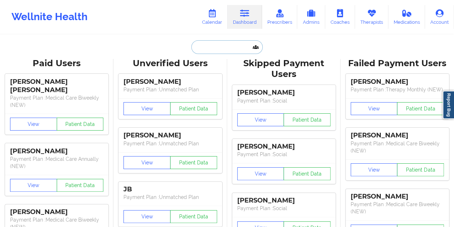
click at [211, 52] on input "text" at bounding box center [226, 47] width 71 height 14
paste input "[PERSON_NAME][EMAIL_ADDRESS][DOMAIN_NAME]"
type input "[PERSON_NAME][EMAIL_ADDRESS][DOMAIN_NAME]"
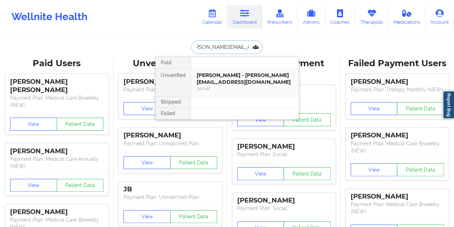
click at [228, 83] on div "[PERSON_NAME] - [PERSON_NAME][EMAIL_ADDRESS][DOMAIN_NAME]" at bounding box center [245, 78] width 96 height 13
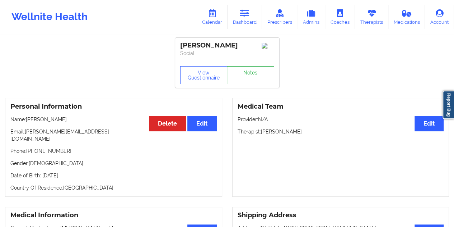
click at [246, 77] on link "Notes" at bounding box center [250, 75] width 47 height 18
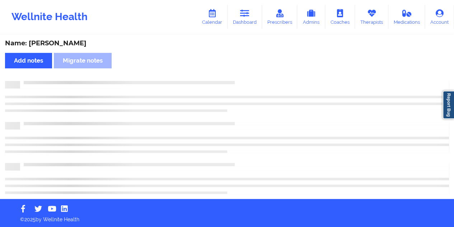
click at [68, 41] on div "Name: [PERSON_NAME]" at bounding box center [227, 43] width 444 height 8
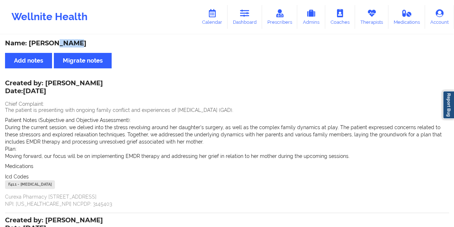
drag, startPoint x: 250, startPoint y: 22, endPoint x: 250, endPoint y: 32, distance: 10.4
click at [250, 21] on link "Dashboard" at bounding box center [245, 17] width 34 height 24
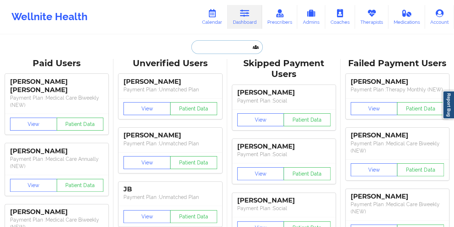
click at [216, 51] on input "text" at bounding box center [226, 47] width 71 height 14
paste input "[EMAIL_ADDRESS][DOMAIN_NAME]"
type input "[EMAIL_ADDRESS][DOMAIN_NAME]"
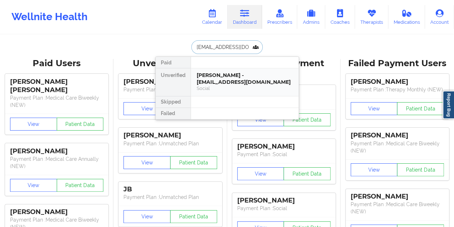
click at [225, 80] on div "[PERSON_NAME] - [EMAIL_ADDRESS][DOMAIN_NAME]" at bounding box center [245, 78] width 96 height 13
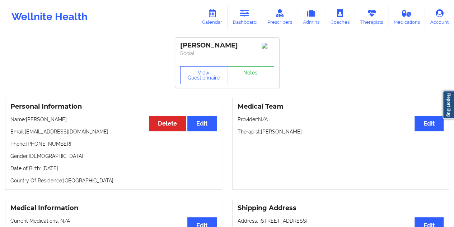
click at [262, 78] on link "Notes" at bounding box center [250, 75] width 47 height 18
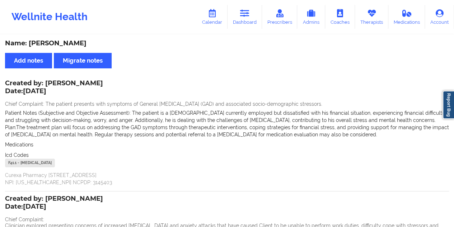
click at [79, 41] on div "Name: [PERSON_NAME]" at bounding box center [227, 43] width 444 height 8
